Goal: Information Seeking & Learning: Understand process/instructions

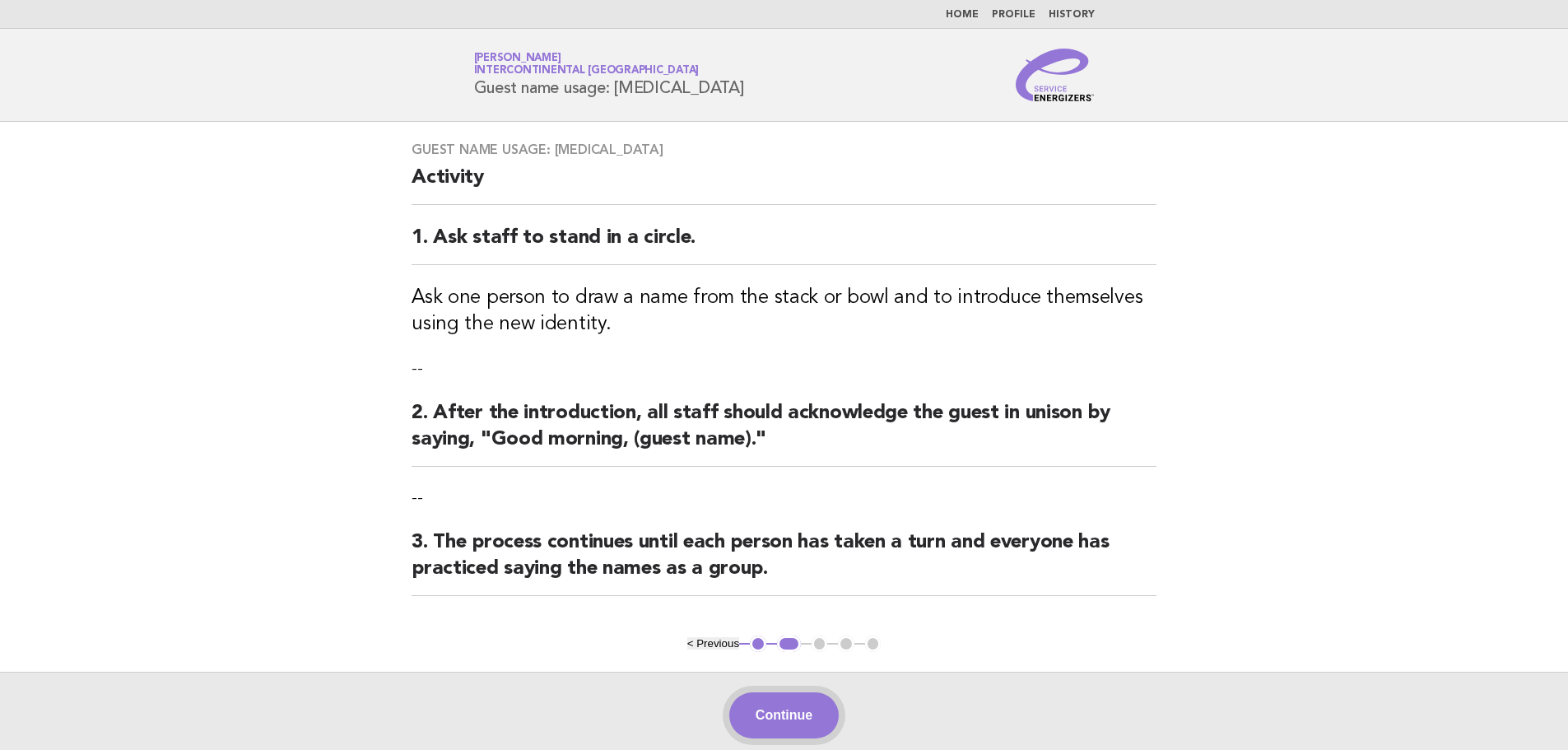
click at [795, 705] on button "Continue" at bounding box center [784, 714] width 109 height 46
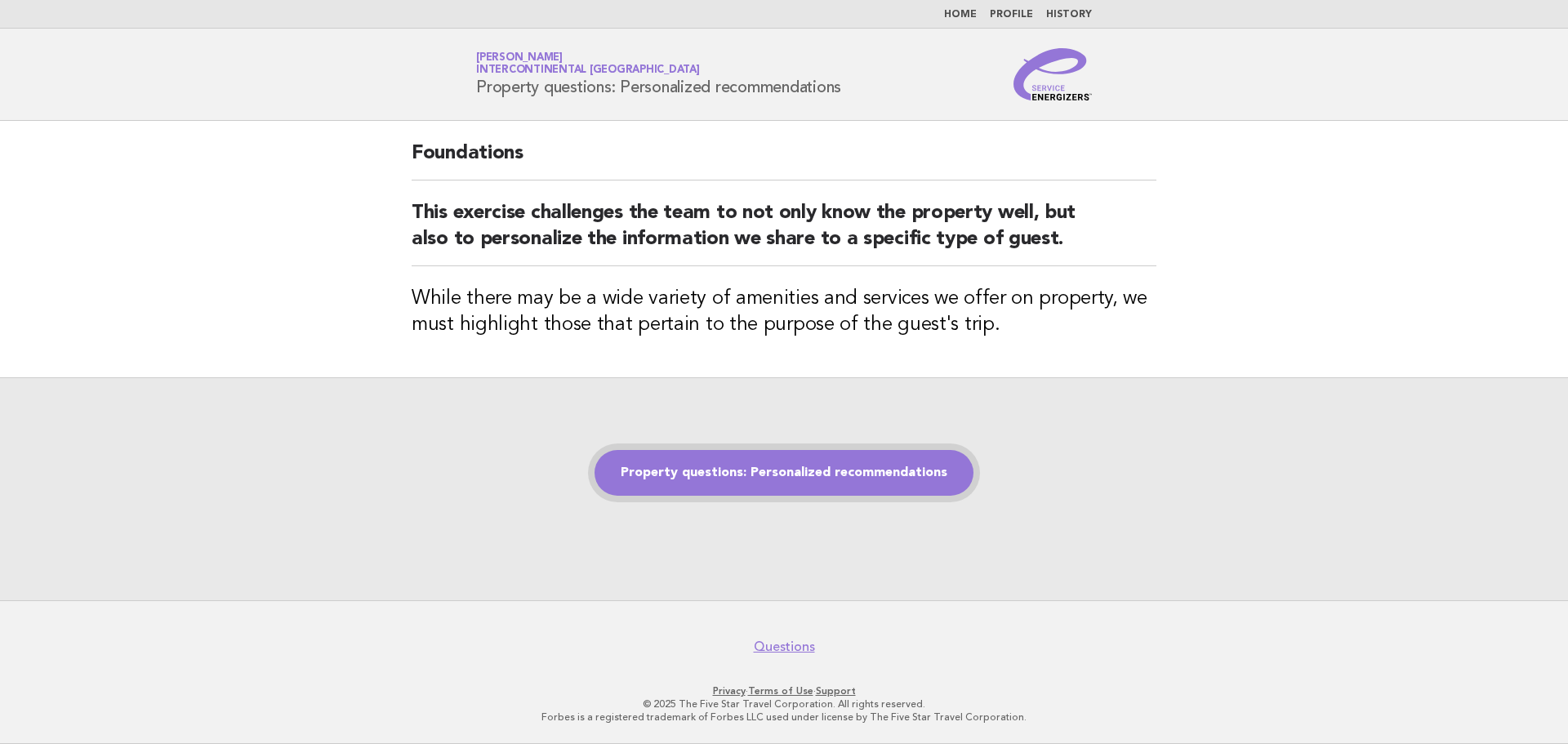
click at [832, 481] on link "Property questions: Personalized recommendations" at bounding box center [784, 472] width 379 height 45
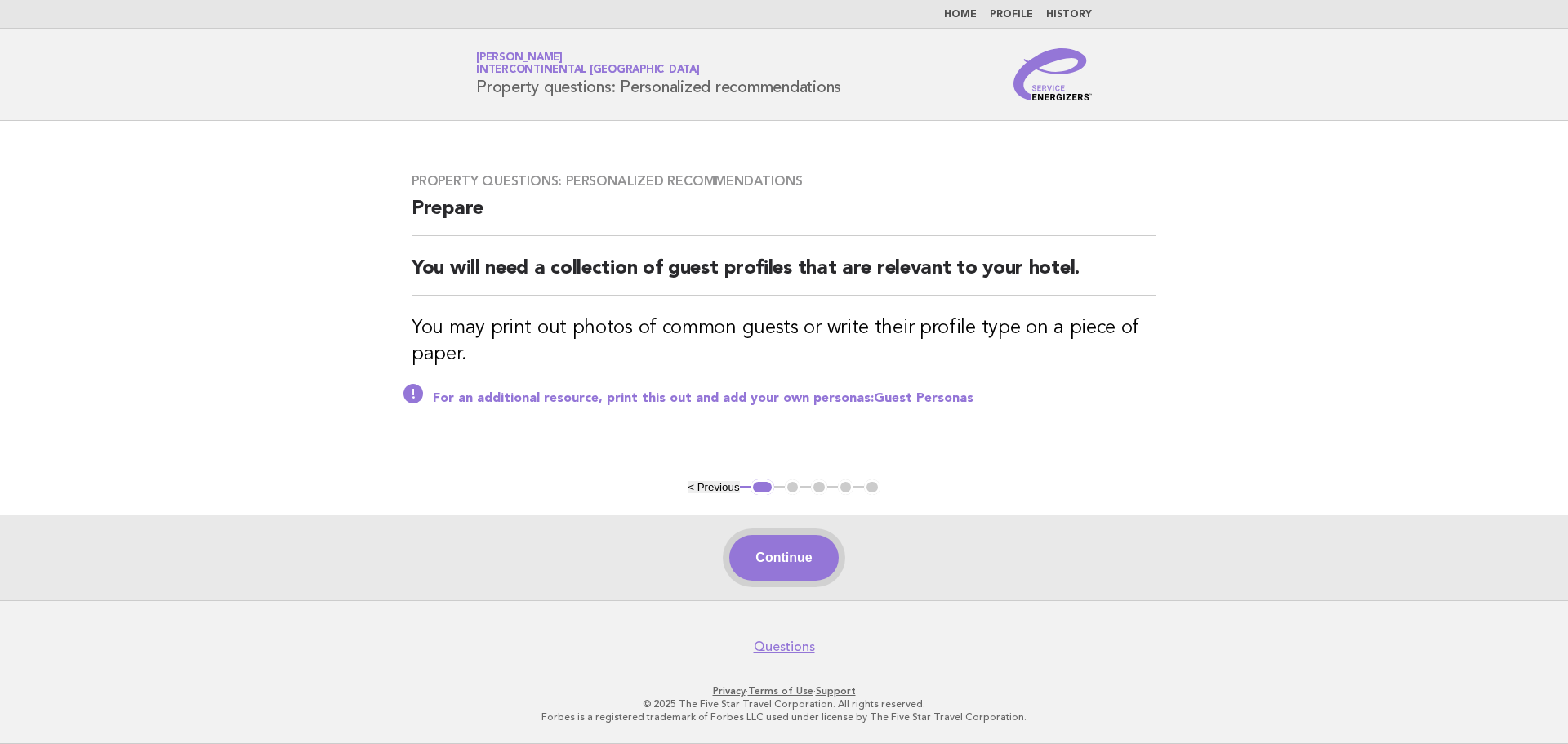
click at [808, 543] on button "Continue" at bounding box center [783, 558] width 109 height 45
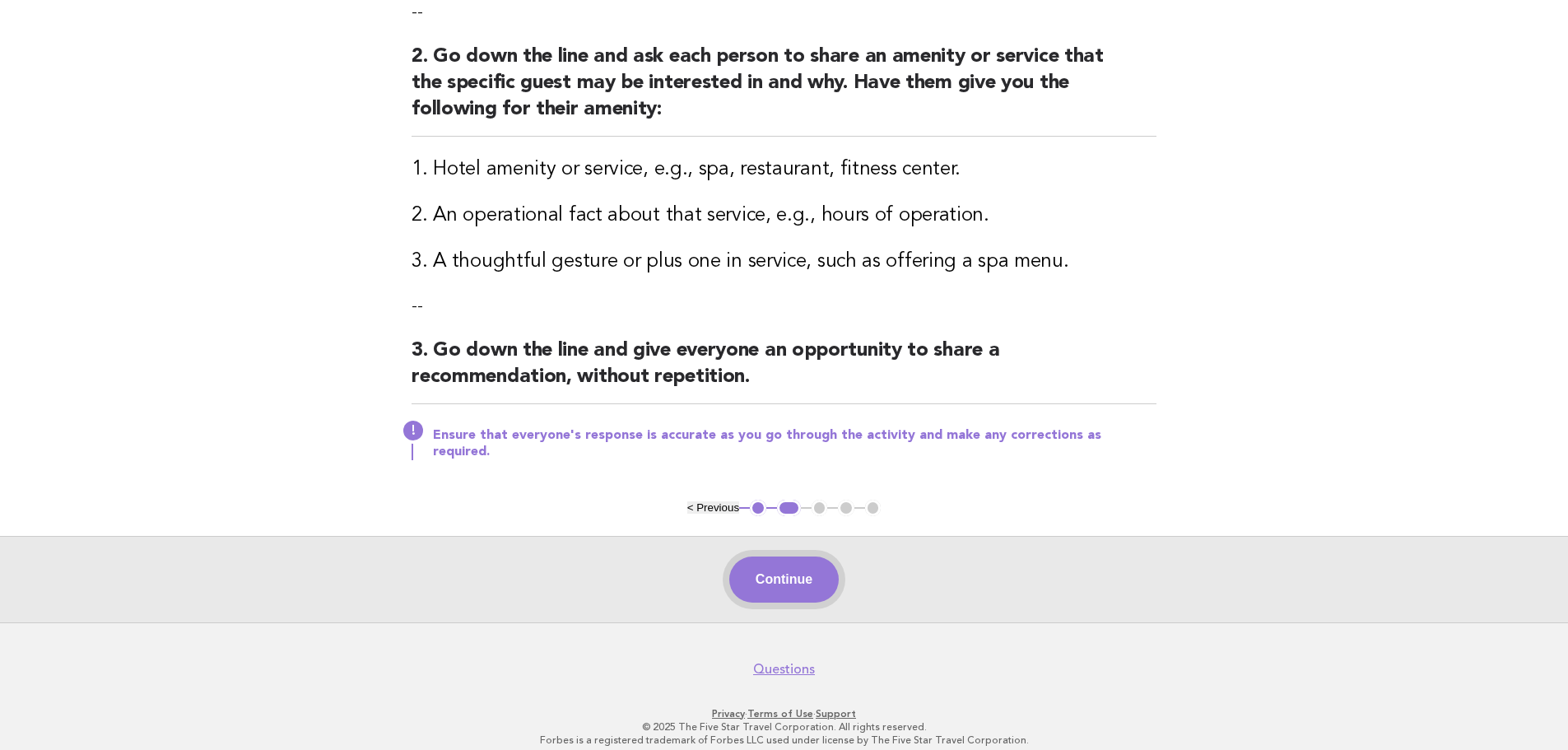
click at [813, 570] on button "Continue" at bounding box center [784, 579] width 109 height 46
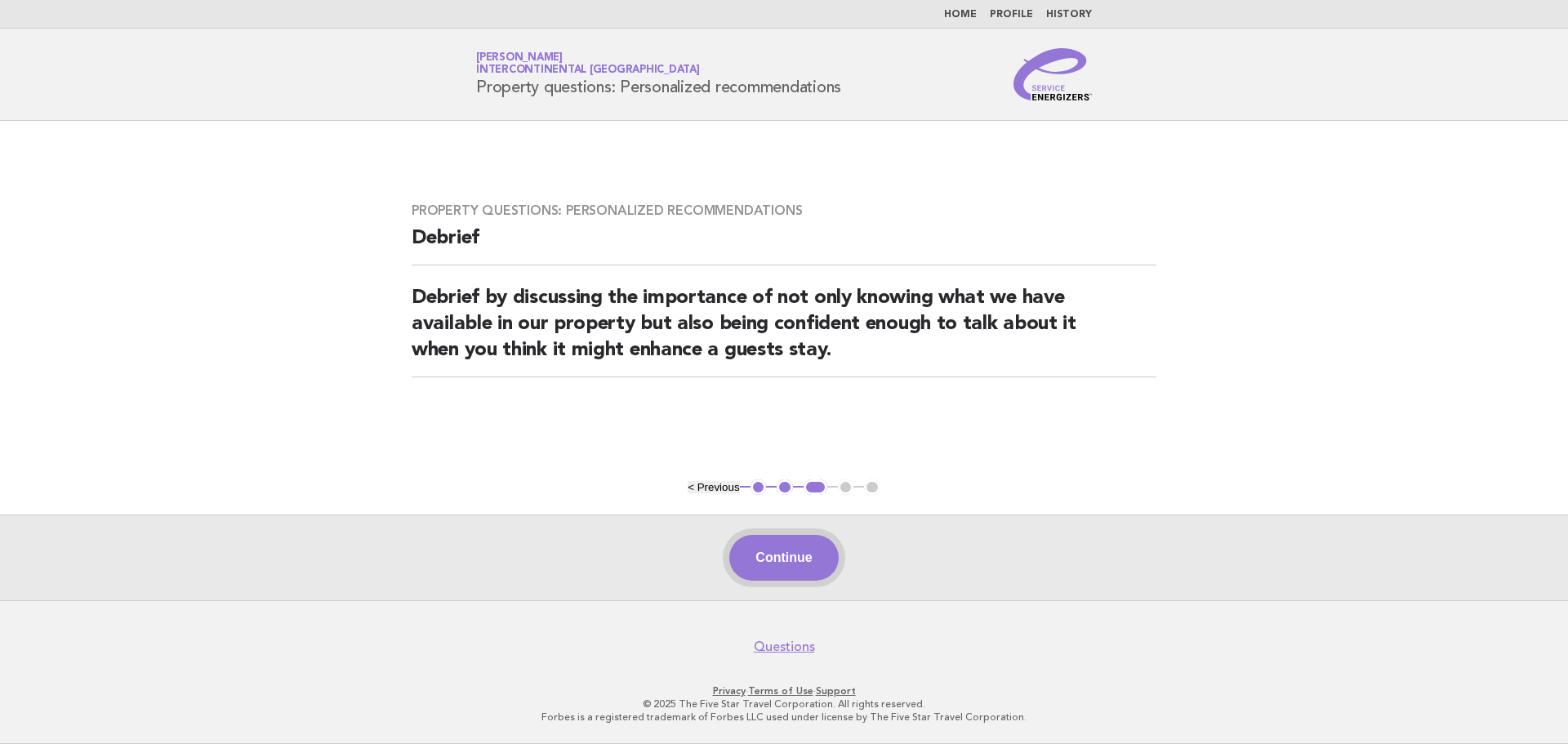
click at [777, 556] on button "Continue" at bounding box center [783, 558] width 109 height 45
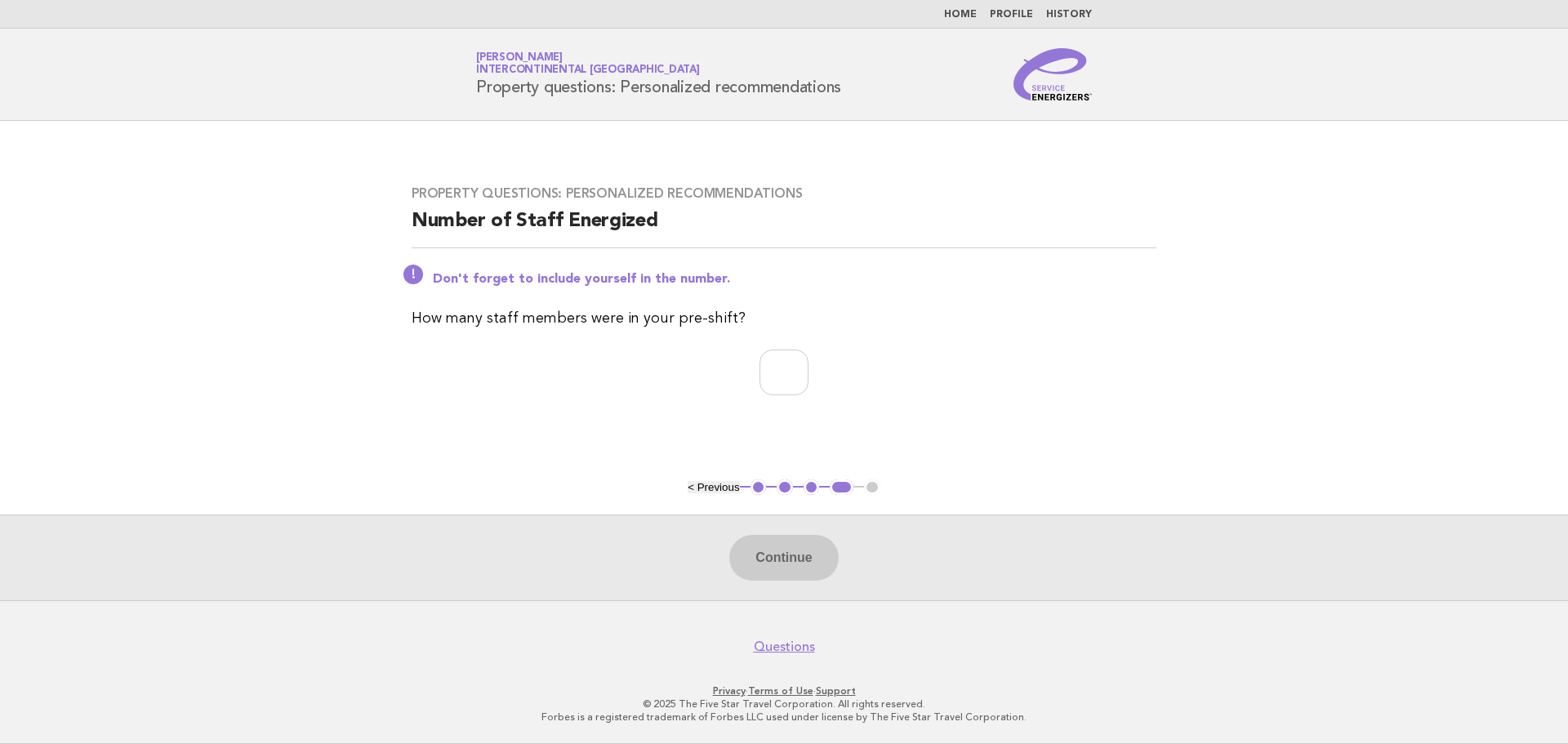
click at [970, 17] on link "Home" at bounding box center [960, 15] width 32 height 10
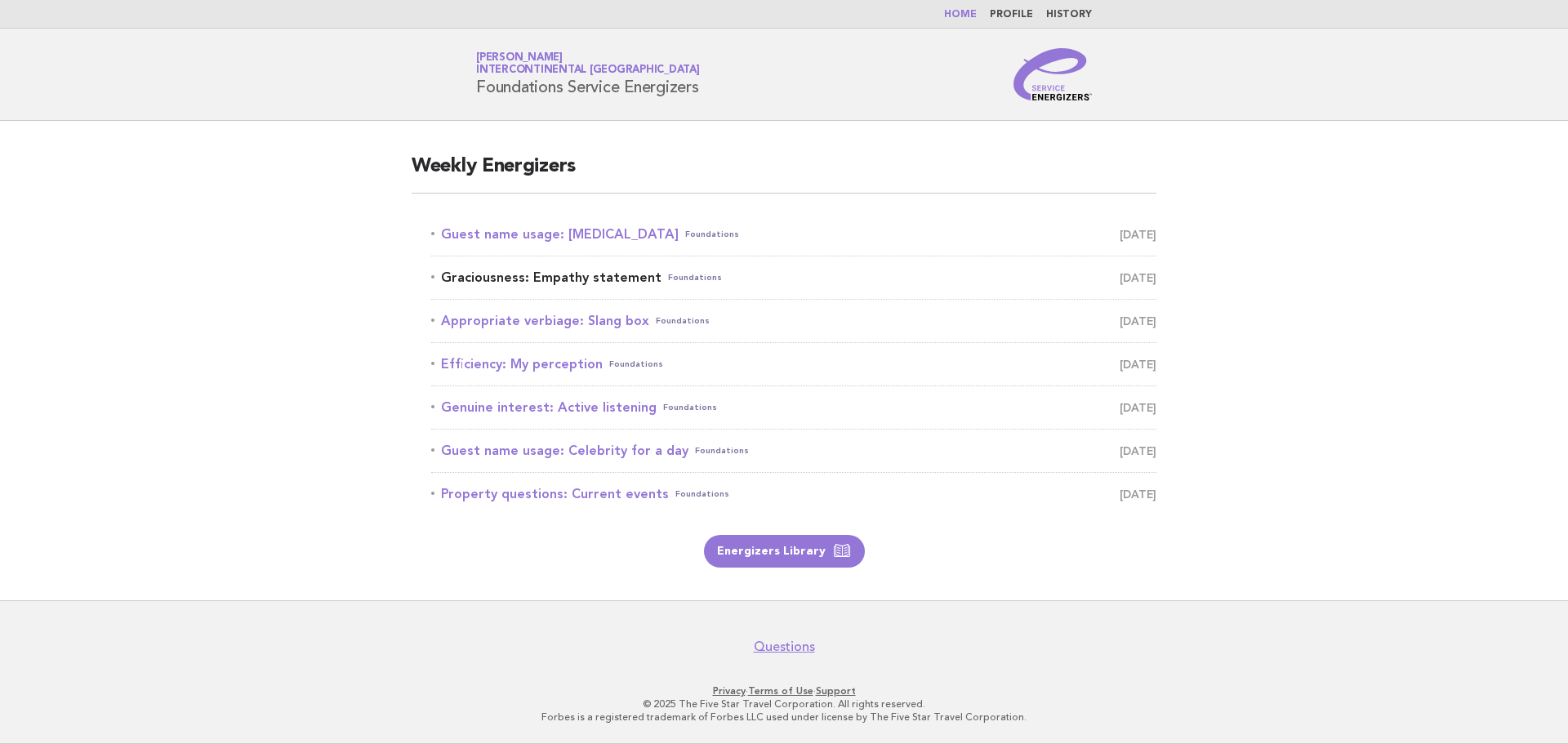
click at [545, 281] on link "Graciousness: Empathy statement Foundations [DATE]" at bounding box center [794, 277] width 726 height 23
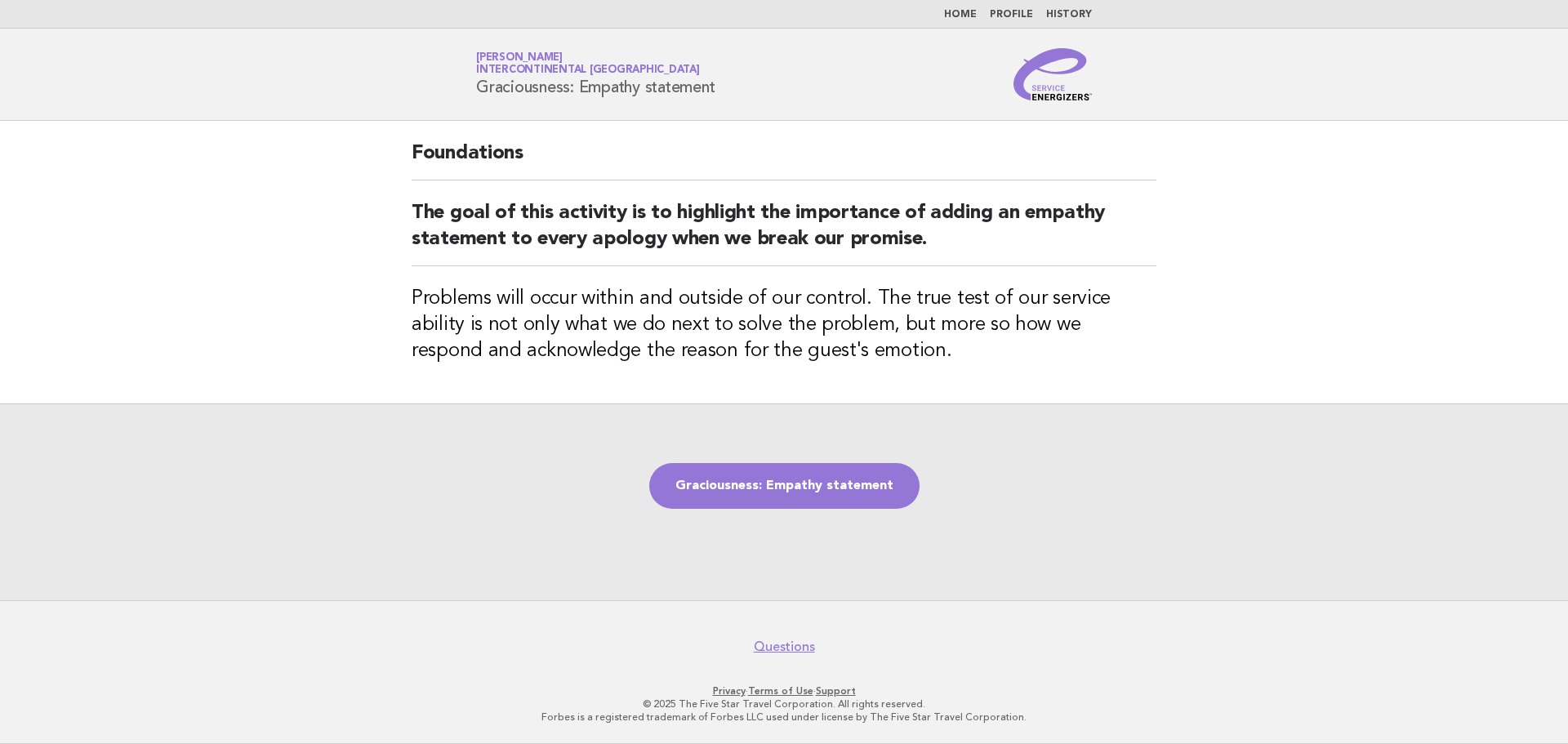
click at [276, 520] on div "Graciousness: Empathy statement" at bounding box center [784, 502] width 1568 height 197
click at [755, 484] on link "Graciousness: Empathy statement" at bounding box center [784, 485] width 270 height 45
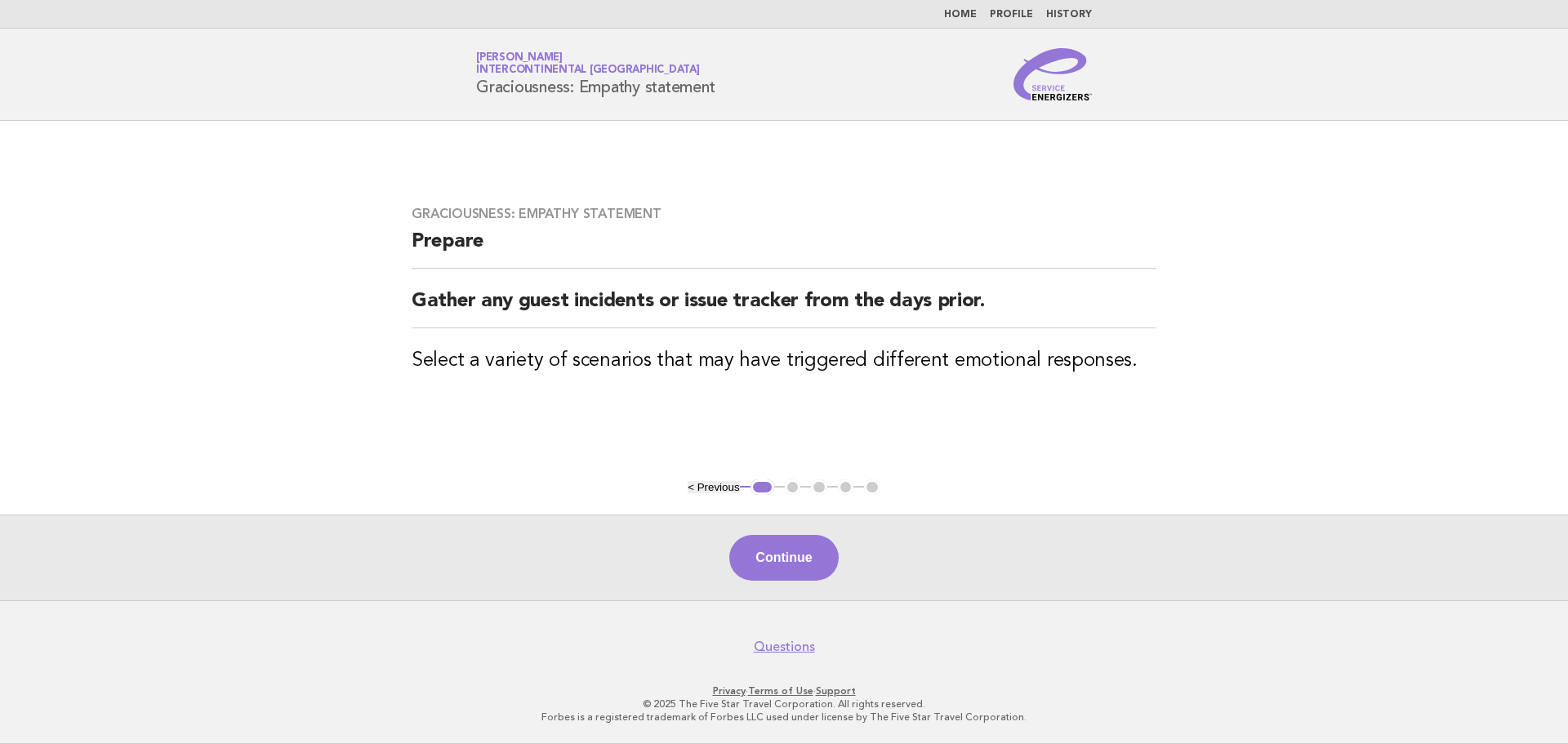
drag, startPoint x: 188, startPoint y: 426, endPoint x: 273, endPoint y: 455, distance: 89.8
click at [188, 426] on main "Graciousness: Empathy statement Prepare Gather any guest incidents or issue tra…" at bounding box center [784, 360] width 1568 height 480
click at [844, 557] on div "Continue" at bounding box center [784, 558] width 1568 height 85
click at [818, 555] on button "Continue" at bounding box center [783, 558] width 109 height 45
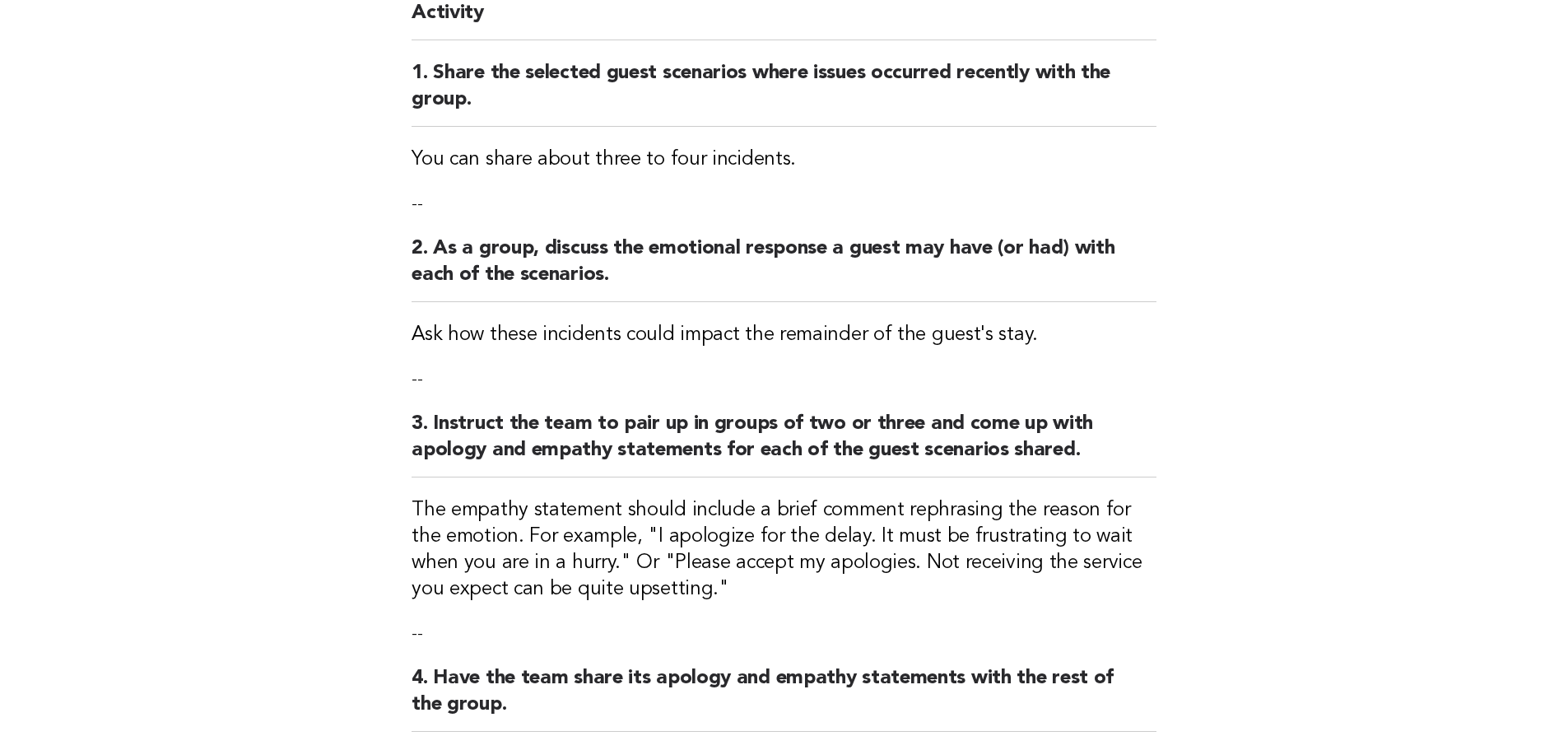
scroll to position [82, 0]
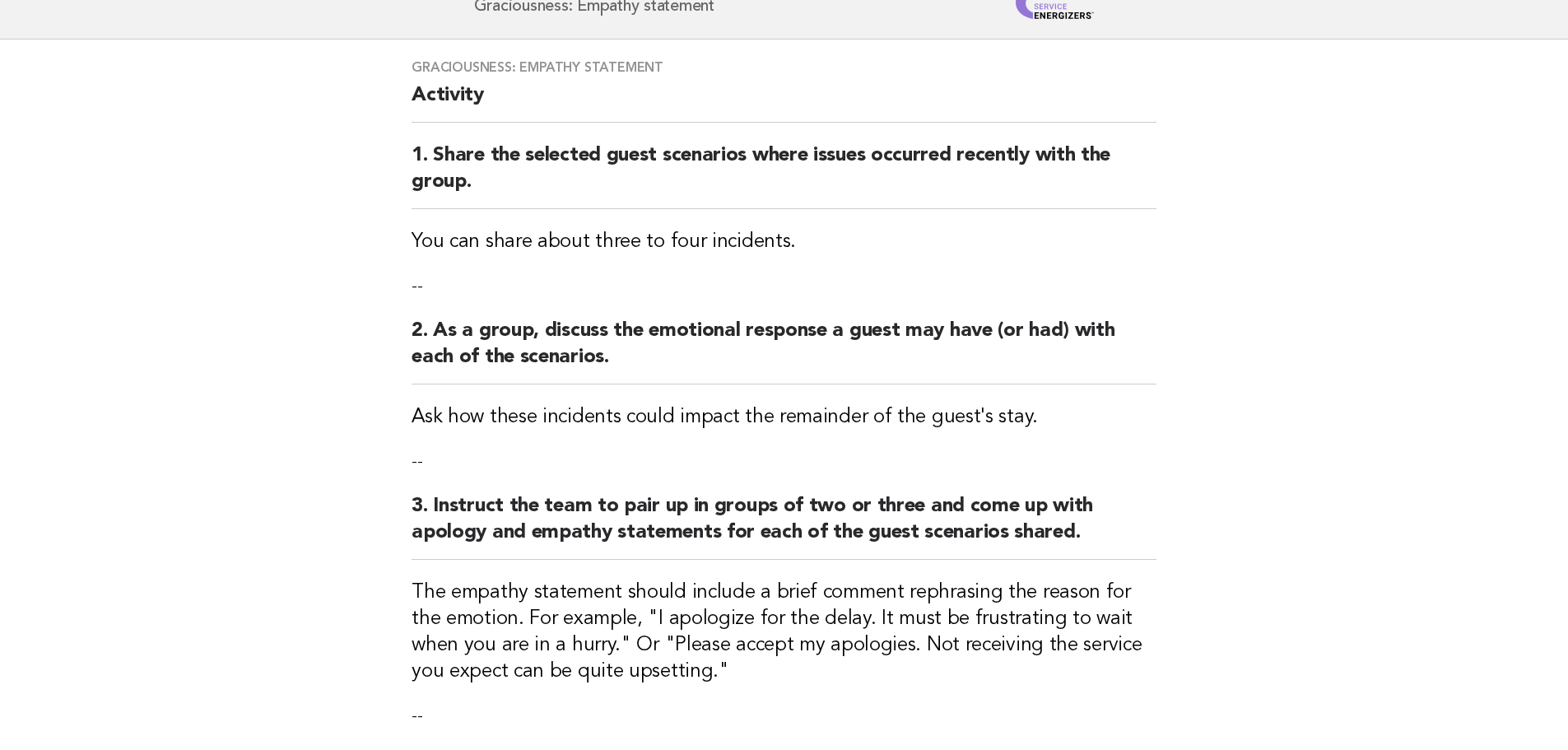
click at [166, 332] on main "Graciousness: Empathy statement Activity 1. Share the selected guest scenarios …" at bounding box center [784, 571] width 1568 height 1065
click at [223, 390] on main "Graciousness: Empathy statement Activity 1. Share the selected guest scenarios …" at bounding box center [784, 571] width 1568 height 1065
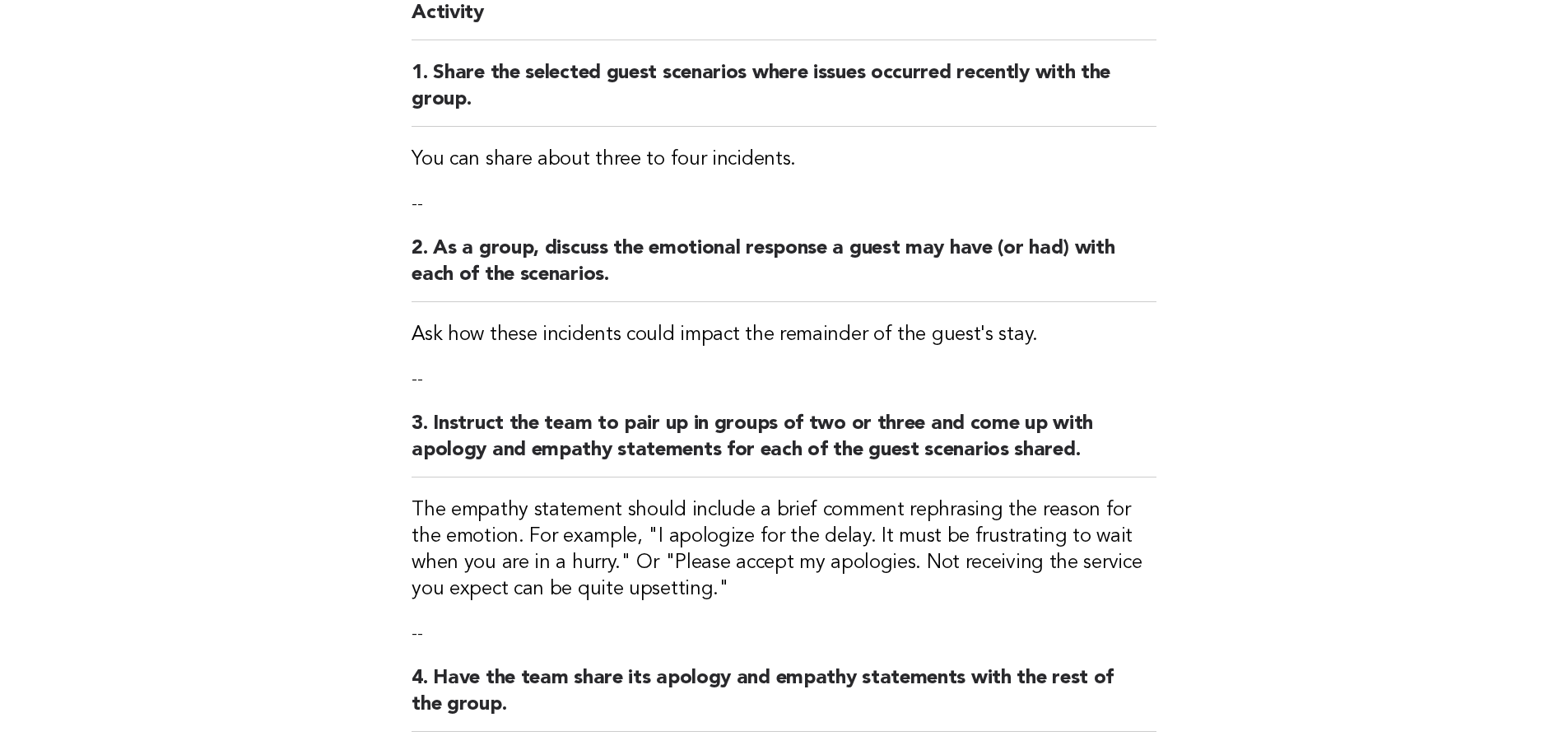
click at [208, 325] on main "Graciousness: Empathy statement Activity 1. Share the selected guest scenarios …" at bounding box center [784, 489] width 1568 height 1065
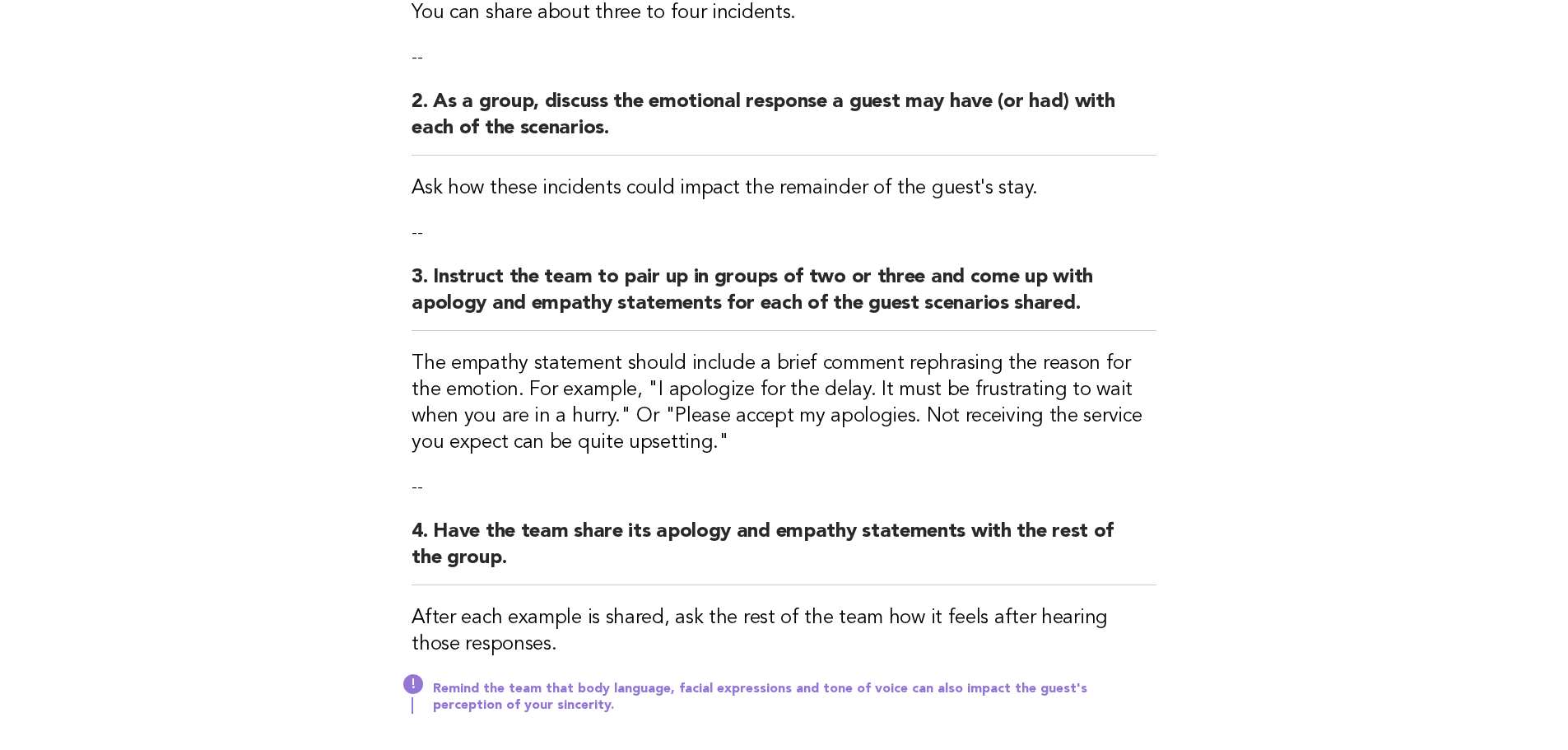
scroll to position [329, 0]
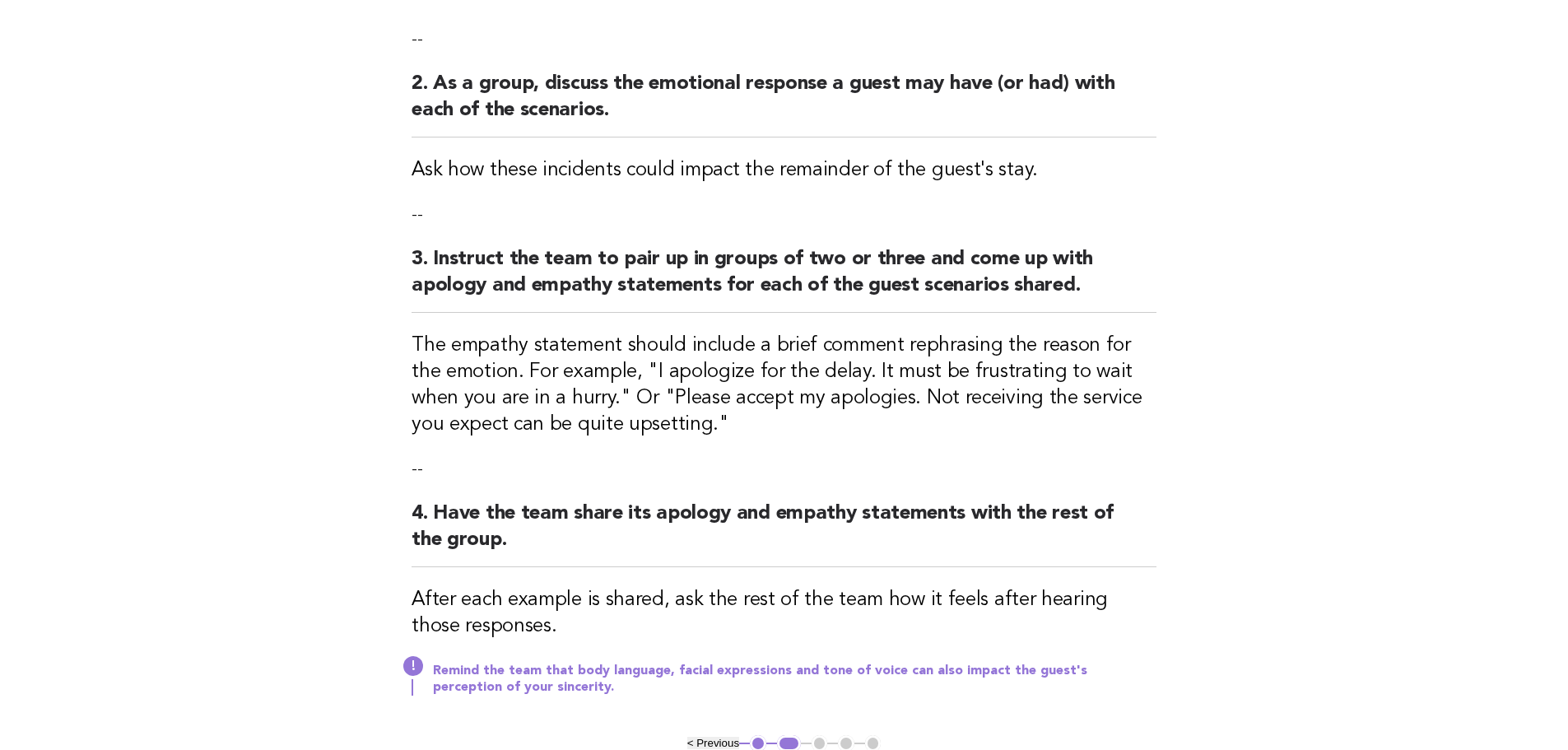
drag, startPoint x: 261, startPoint y: 399, endPoint x: 310, endPoint y: 395, distance: 49.2
click at [261, 399] on main "Graciousness: Empathy statement Activity 1. Share the selected guest scenarios …" at bounding box center [784, 325] width 1568 height 1065
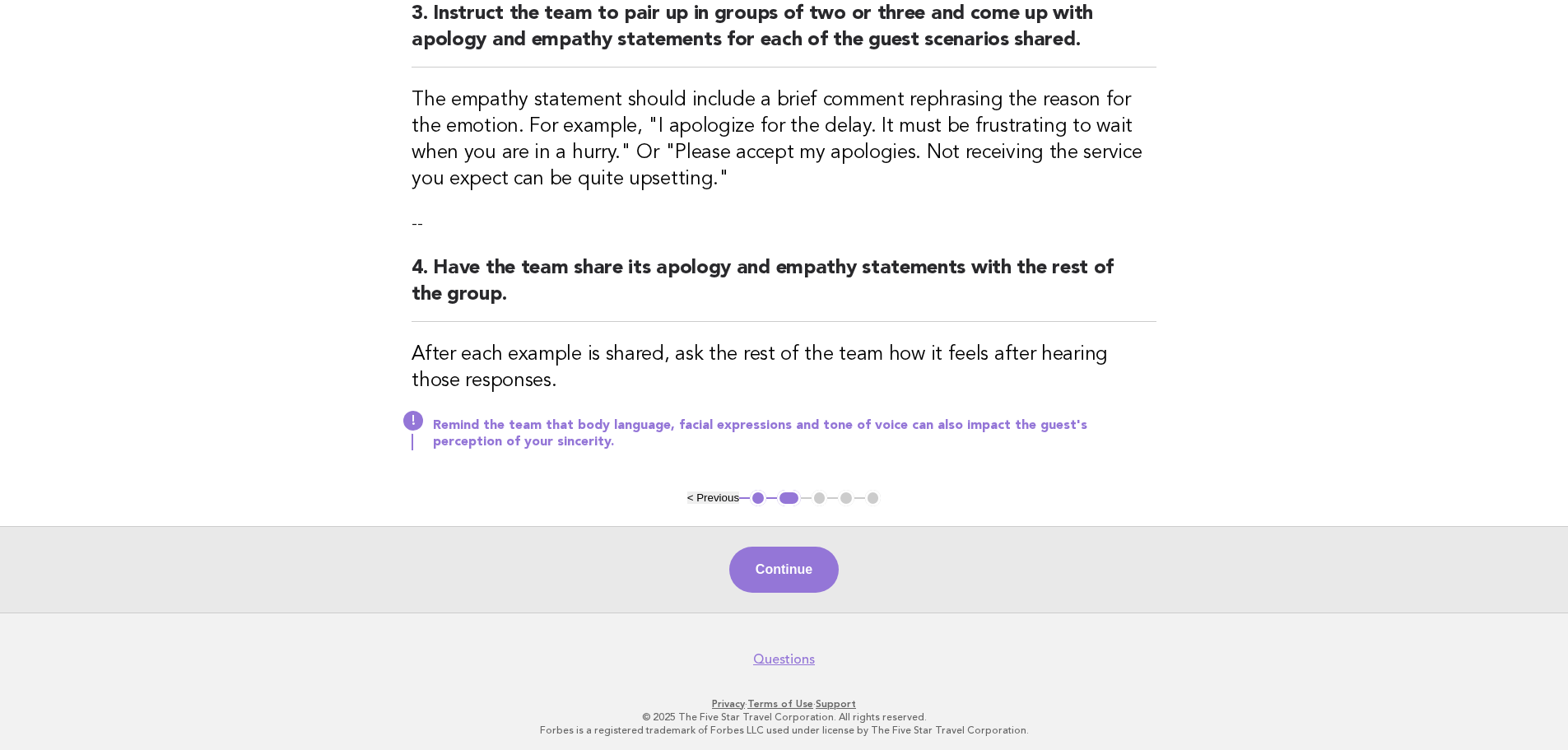
scroll to position [576, 0]
click at [175, 358] on main "Graciousness: Empathy statement Activity 1. Share the selected guest scenarios …" at bounding box center [784, 78] width 1568 height 1065
click at [797, 564] on button "Continue" at bounding box center [784, 568] width 109 height 46
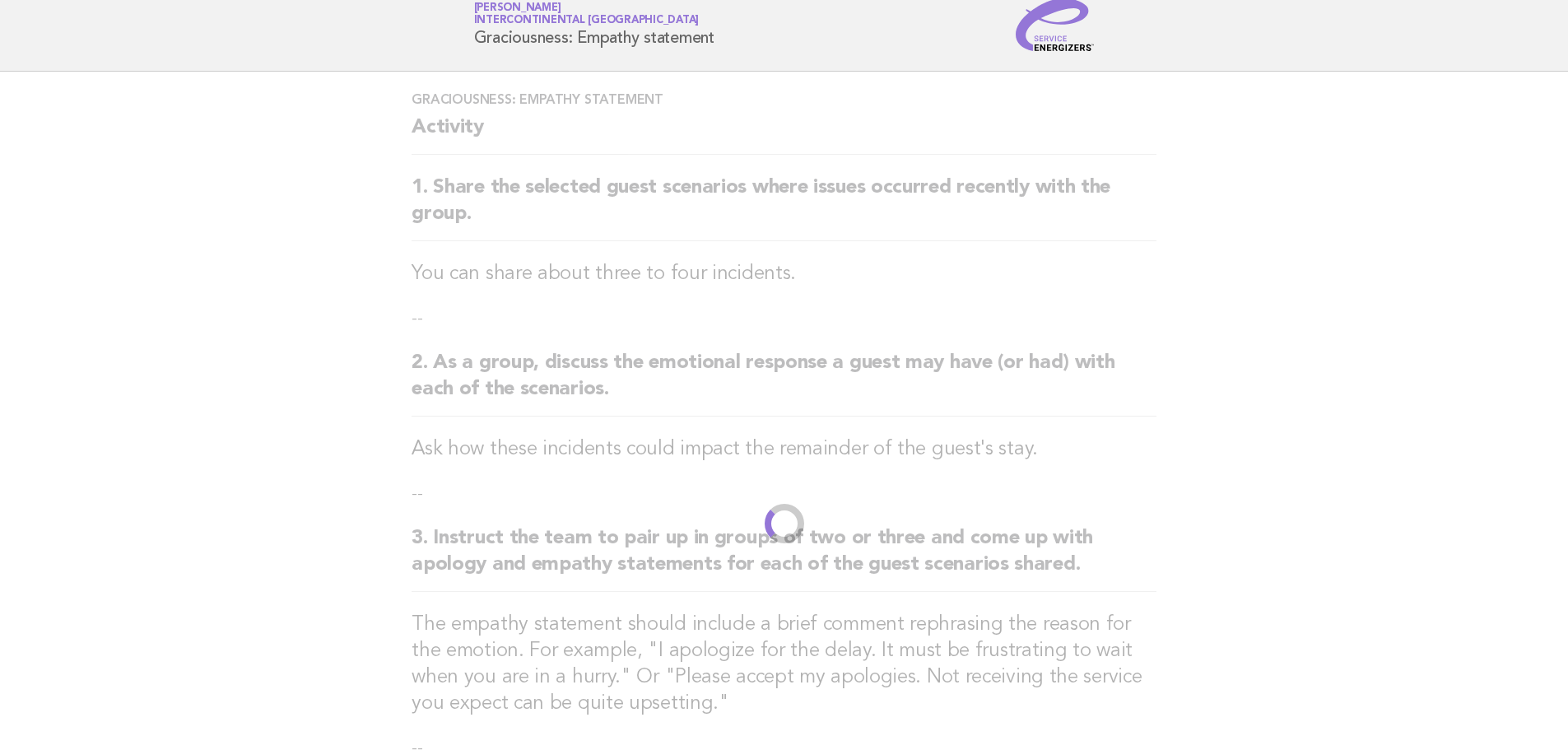
scroll to position [0, 0]
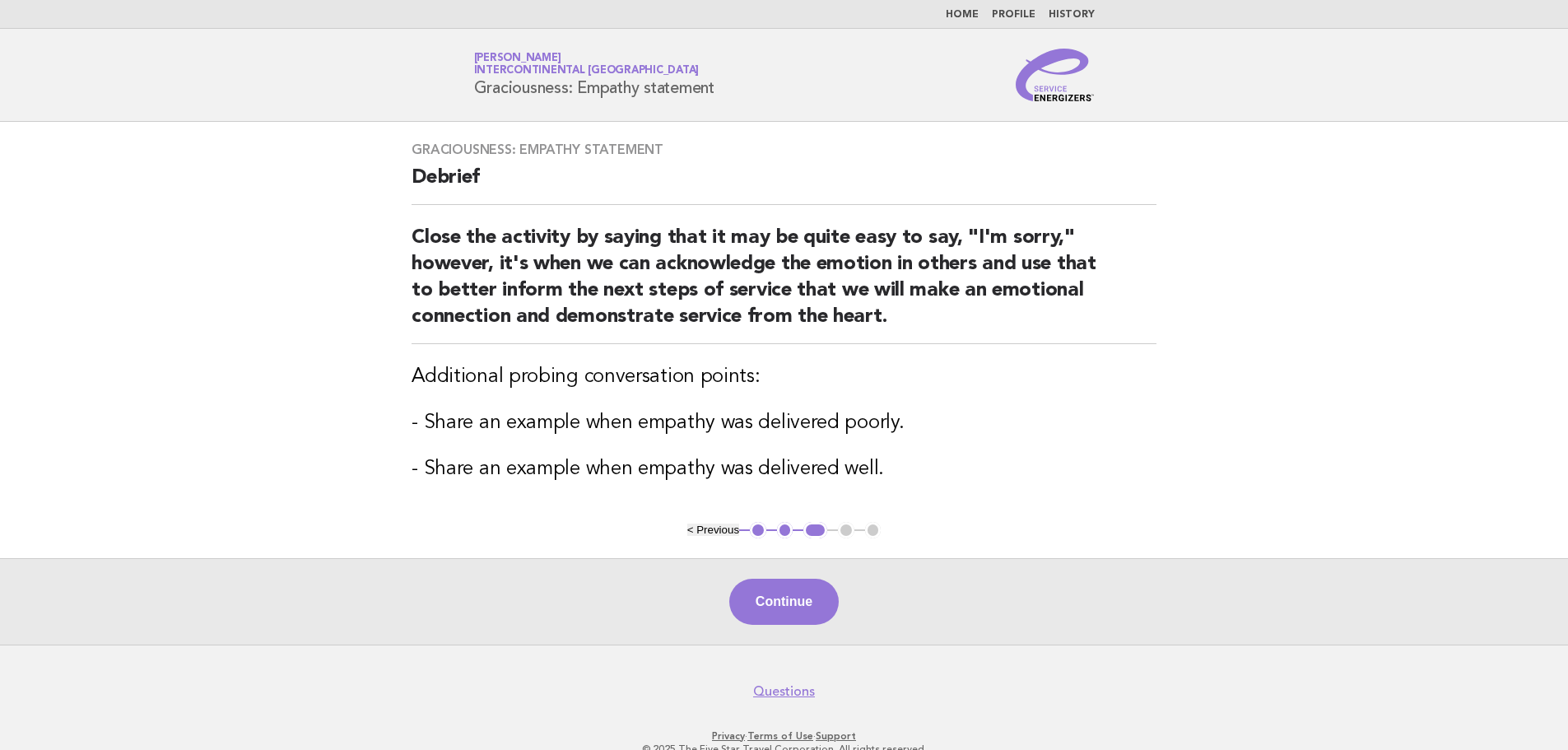
click at [253, 387] on main "Graciousness: Empathy statement Debrief Close the activity by saying that it ma…" at bounding box center [784, 382] width 1568 height 523
drag, startPoint x: 424, startPoint y: 424, endPoint x: 890, endPoint y: 420, distance: 466.0
click at [890, 420] on h3 "- Share an example when empathy was delivered poorly." at bounding box center [784, 423] width 745 height 26
copy h3 "Share an example when empathy was delivered poorly."
click at [852, 470] on h3 "- Share an example when empathy was delivered well." at bounding box center [784, 469] width 745 height 26
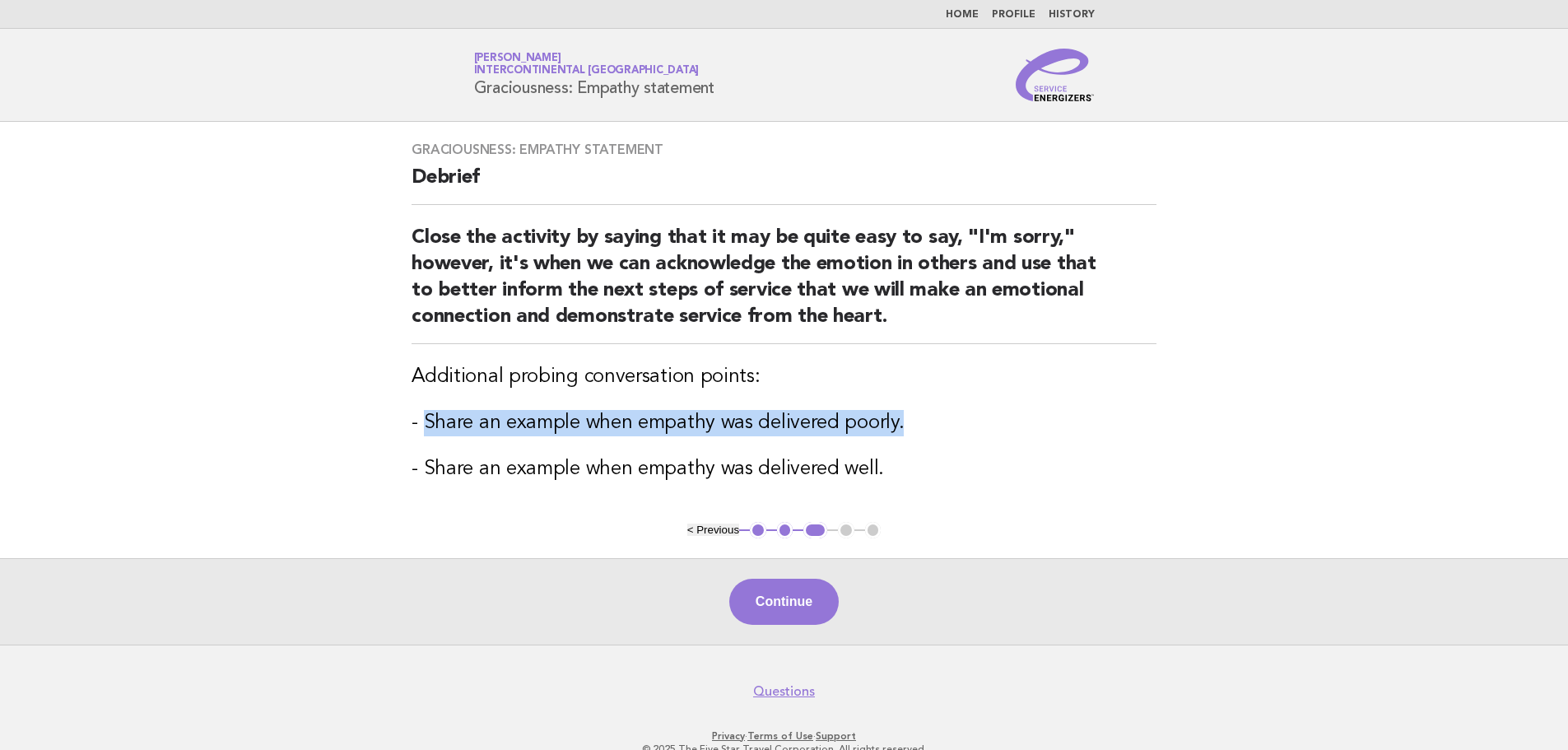
drag, startPoint x: 420, startPoint y: 423, endPoint x: 896, endPoint y: 424, distance: 476.0
click at [896, 424] on h3 "- Share an example when empathy was delivered poorly." at bounding box center [784, 423] width 745 height 26
copy h3 "Share an example when empathy was delivered poorly."
